Goal: Browse casually

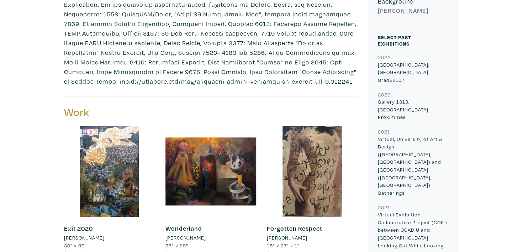
scroll to position [276, 0]
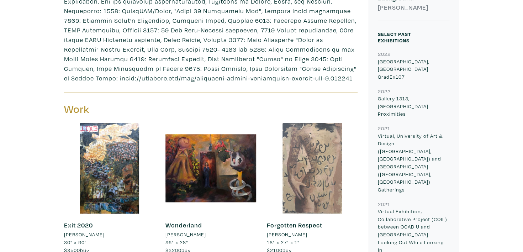
click at [314, 152] on div at bounding box center [312, 168] width 91 height 91
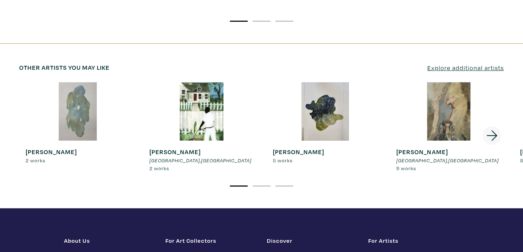
scroll to position [1319, 0]
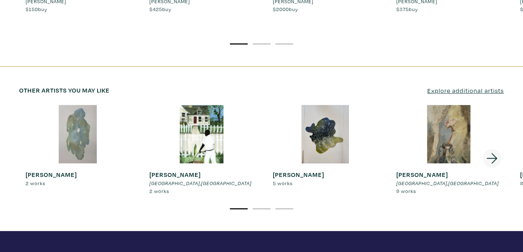
click at [492, 153] on icon at bounding box center [492, 158] width 11 height 10
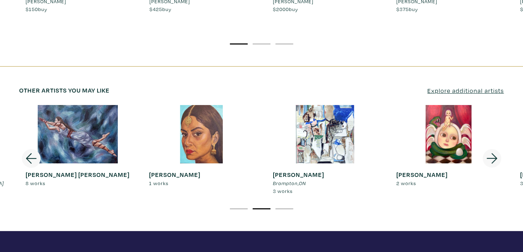
click at [492, 153] on icon at bounding box center [492, 158] width 11 height 10
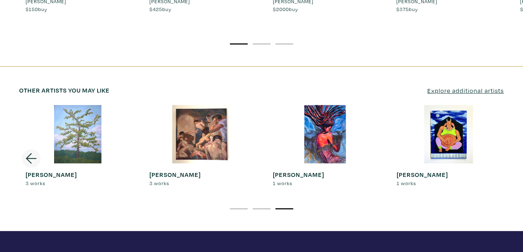
click at [492, 121] on div at bounding box center [448, 134] width 117 height 59
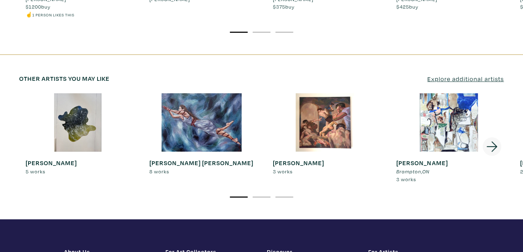
click at [494, 137] on icon at bounding box center [492, 146] width 24 height 19
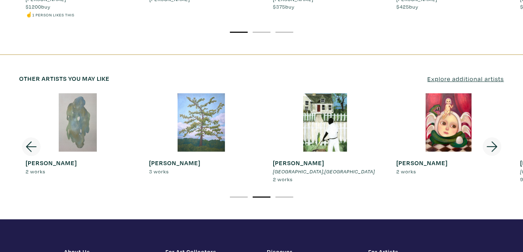
click at [494, 137] on icon at bounding box center [492, 146] width 24 height 19
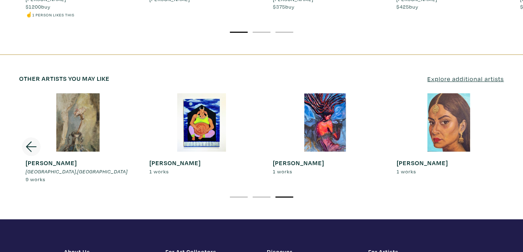
click at [493, 101] on div at bounding box center [448, 122] width 117 height 59
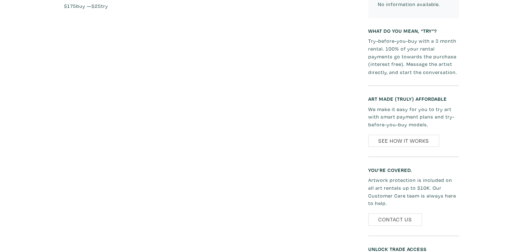
scroll to position [583, 0]
